Goal: Task Accomplishment & Management: Use online tool/utility

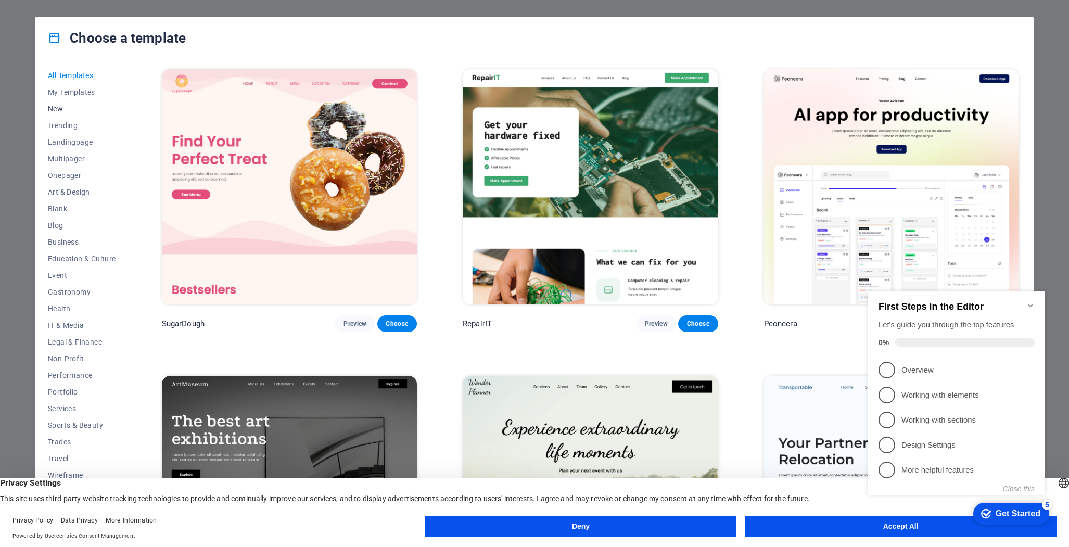
click at [51, 105] on span "New" at bounding box center [82, 109] width 68 height 8
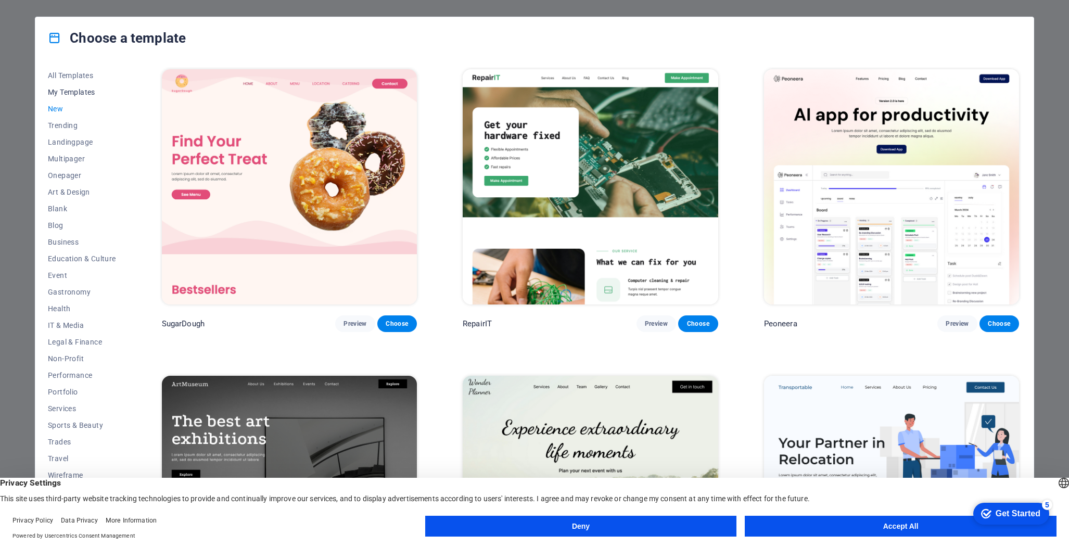
click at [70, 93] on span "My Templates" at bounding box center [82, 92] width 68 height 8
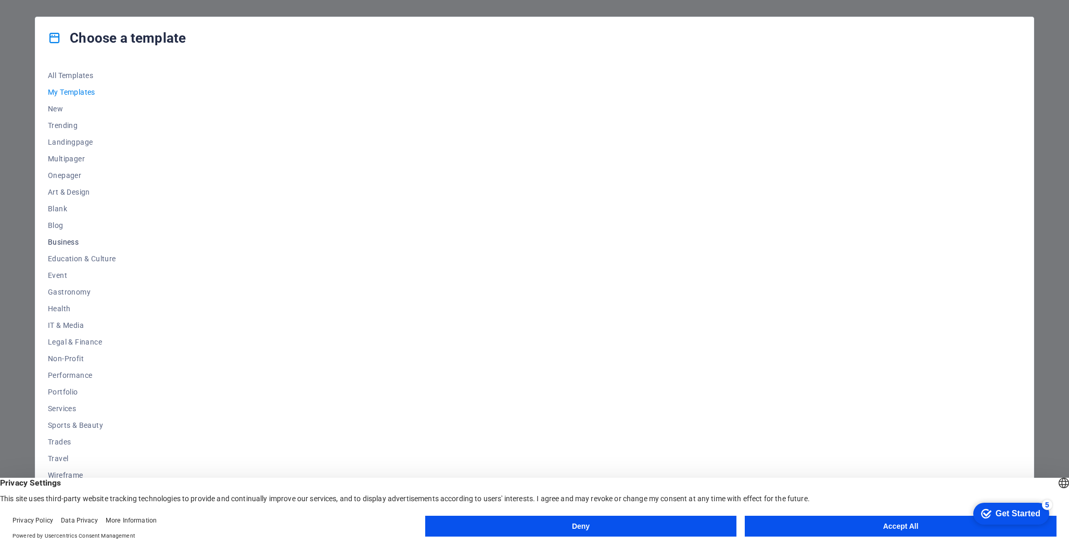
click at [66, 242] on span "Business" at bounding box center [82, 242] width 68 height 8
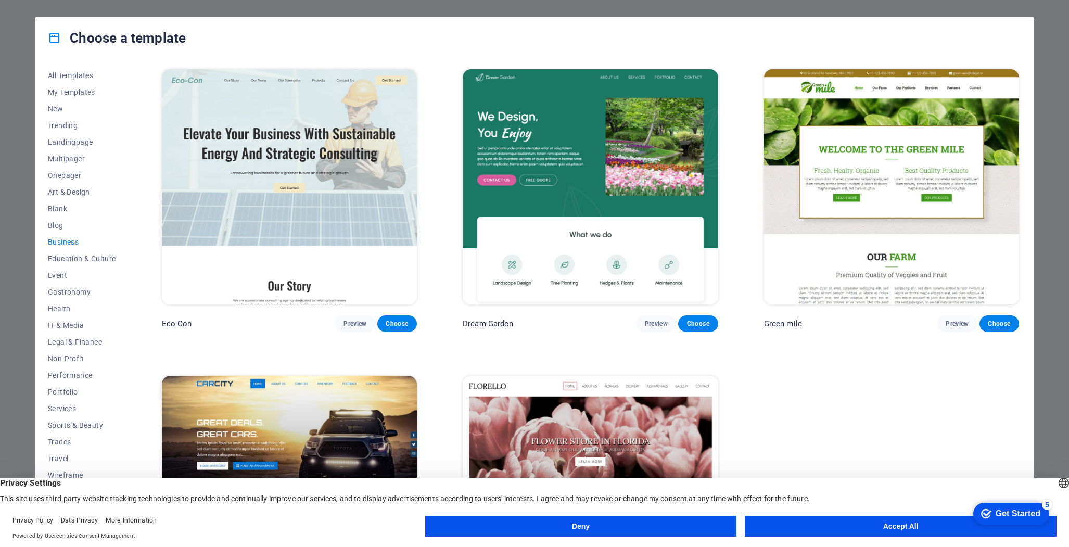
click at [66, 242] on span "Business" at bounding box center [82, 242] width 68 height 8
click at [57, 222] on span "Blog" at bounding box center [82, 225] width 68 height 8
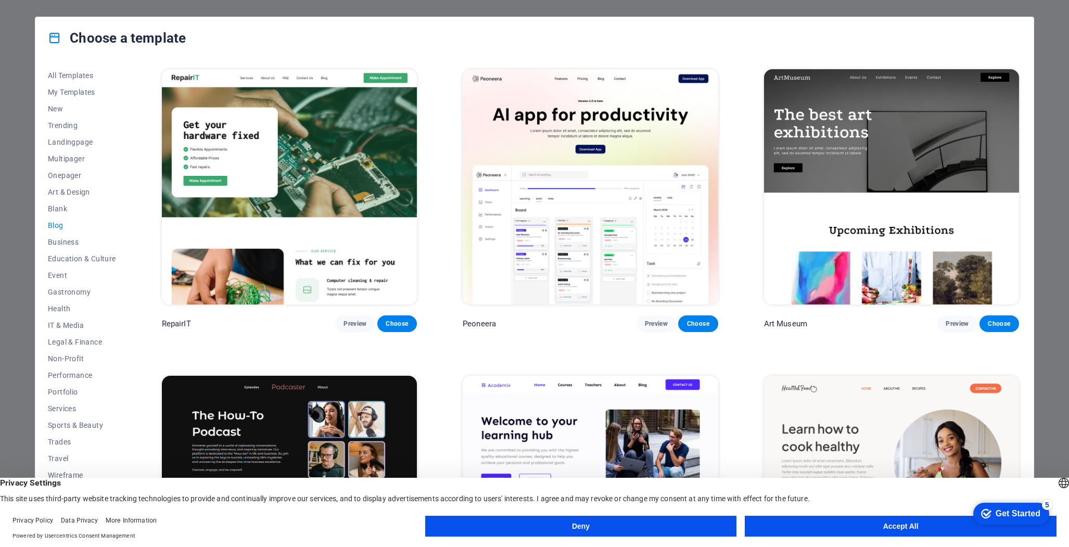
click at [547, 246] on img at bounding box center [590, 186] width 255 height 235
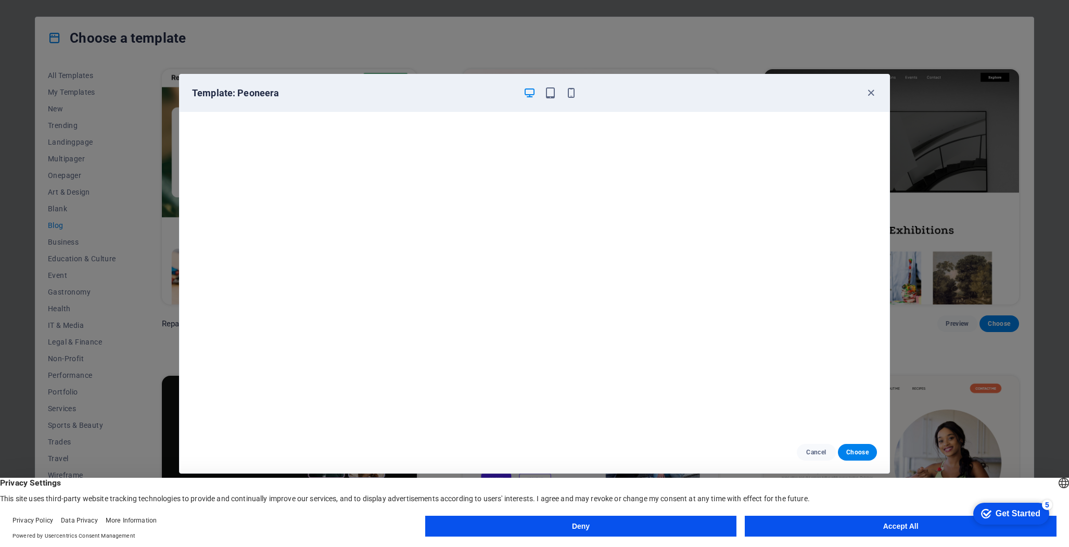
click at [143, 216] on div "Template: Peoneera Cancel Choose" at bounding box center [534, 273] width 1069 height 547
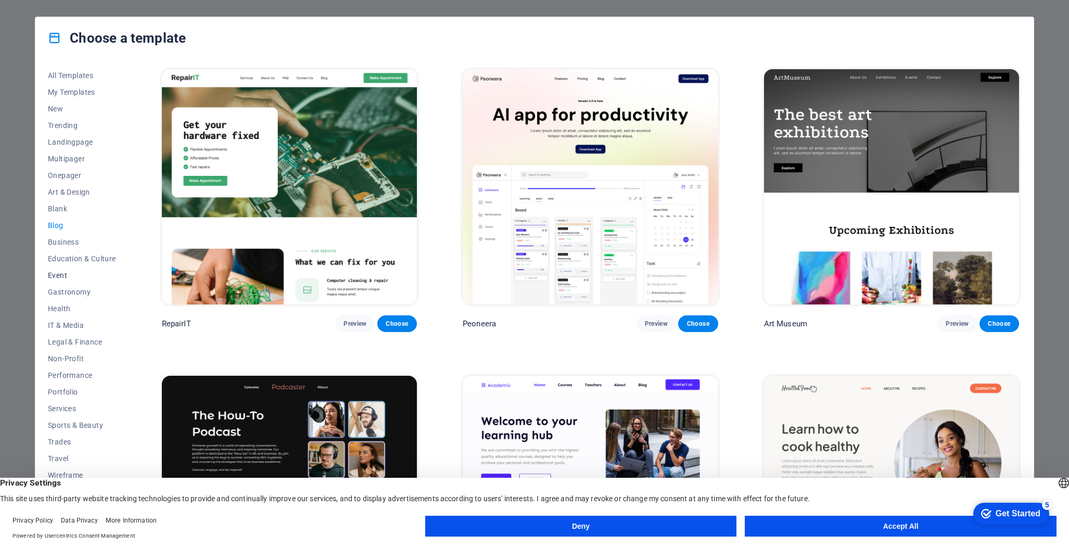
click at [64, 274] on span "Event" at bounding box center [82, 275] width 68 height 8
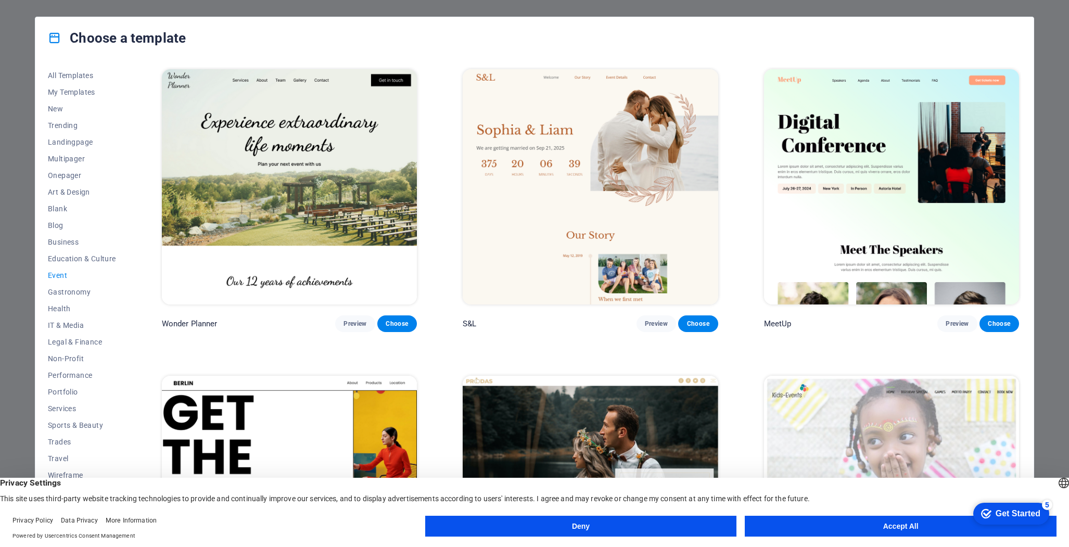
click at [598, 171] on img at bounding box center [590, 186] width 255 height 235
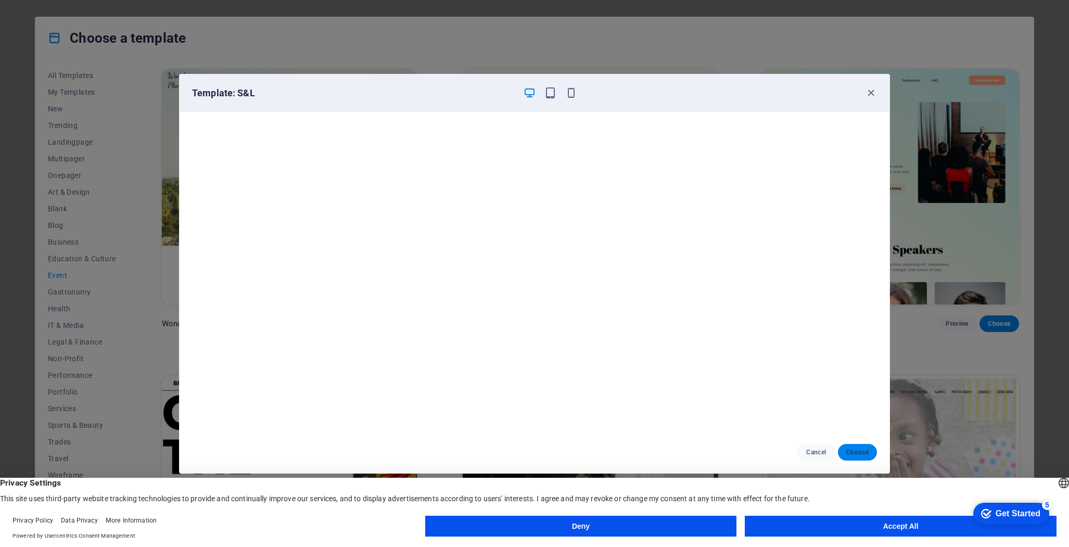
click at [855, 451] on span "Choose" at bounding box center [858, 452] width 22 height 8
